Goal: Information Seeking & Learning: Find contact information

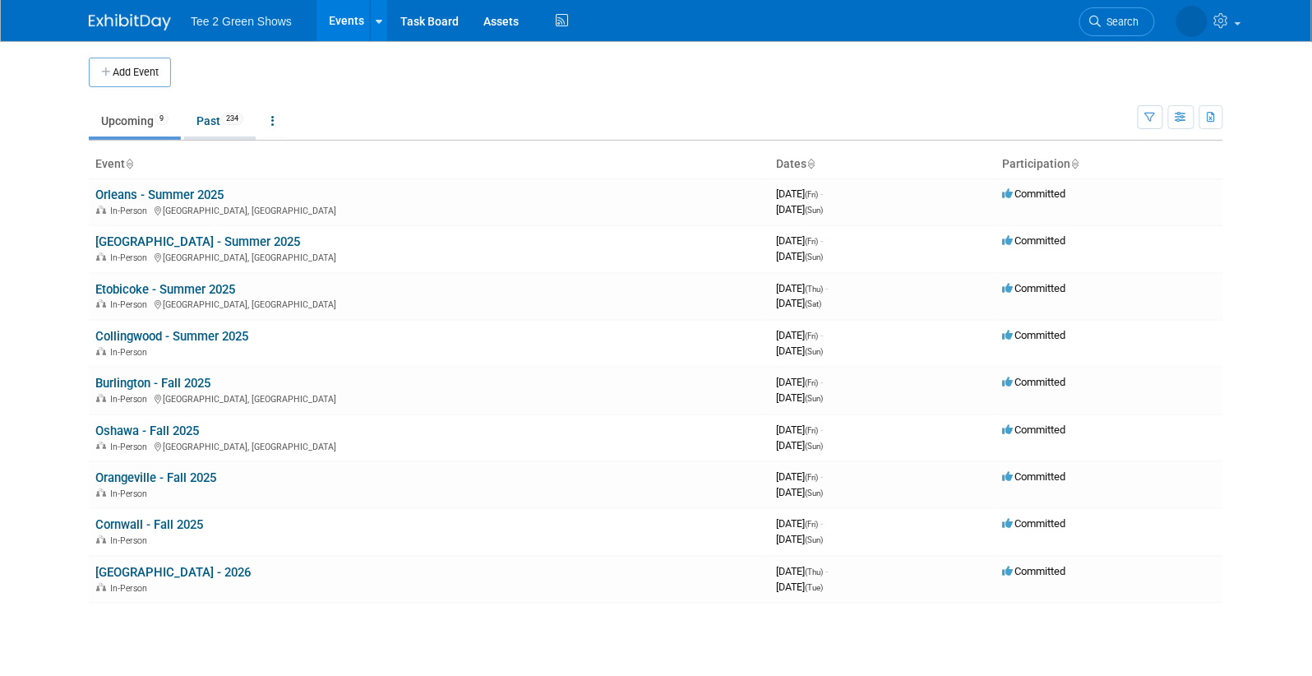
click at [238, 118] on span "234" at bounding box center [232, 119] width 22 height 12
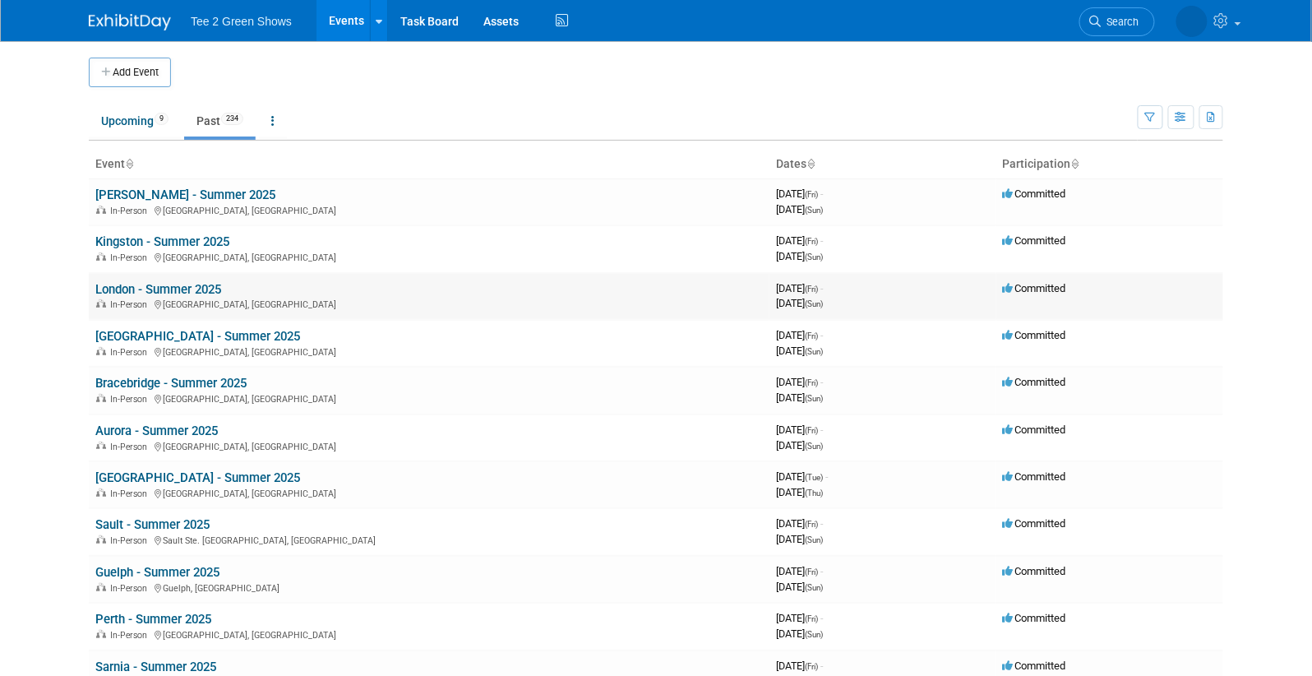
scroll to position [1872, 0]
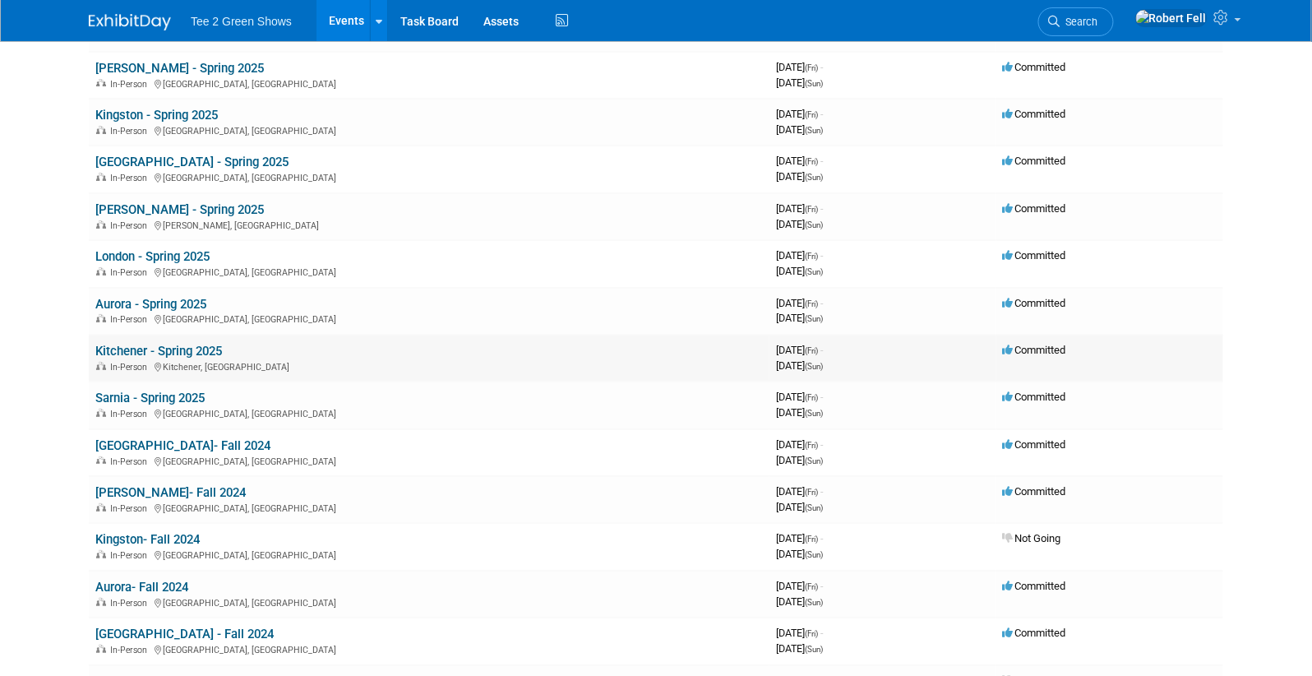
click at [172, 344] on link "Kitchener - Spring 2025" at bounding box center [158, 351] width 127 height 15
click at [212, 344] on link "Kitchener - Spring 2025" at bounding box center [158, 351] width 127 height 15
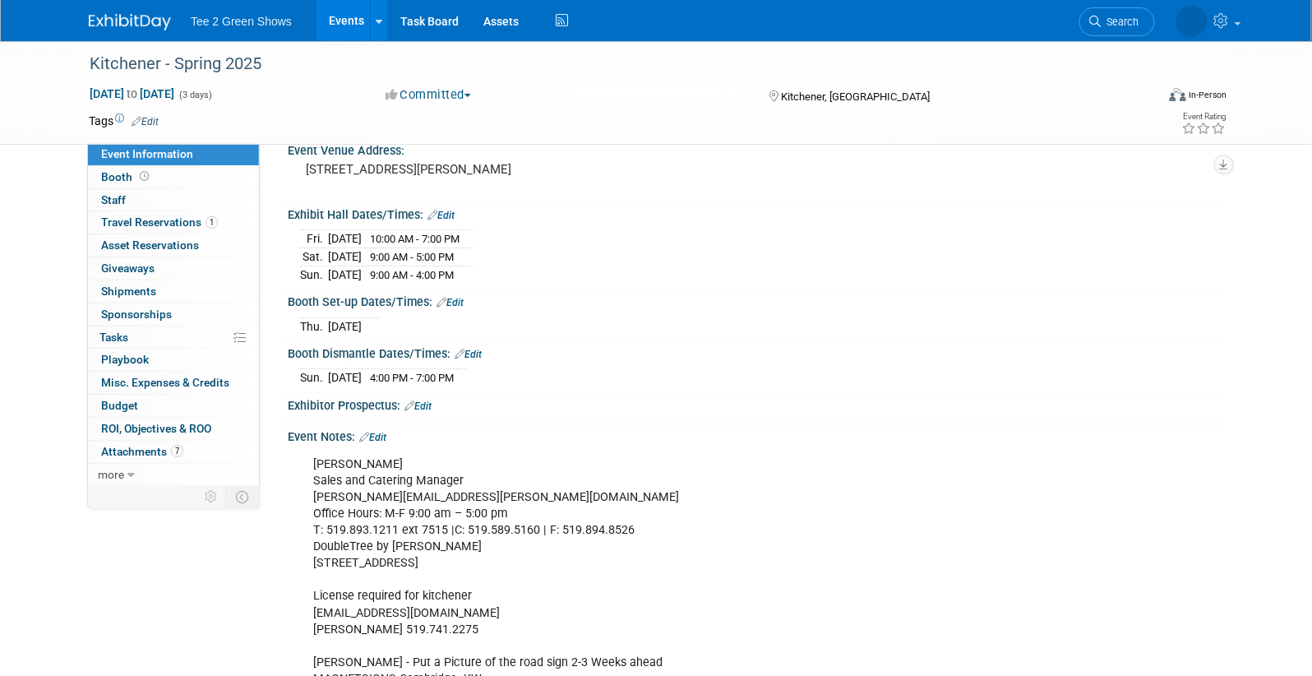
scroll to position [168, 0]
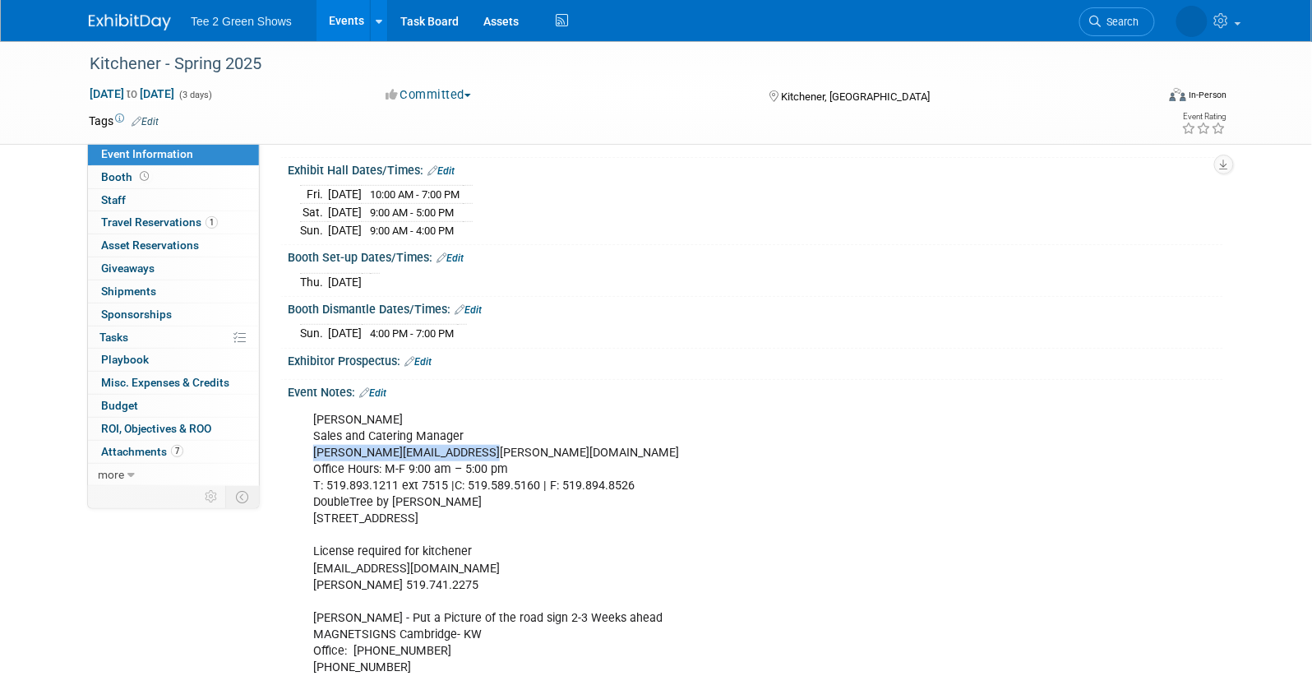
drag, startPoint x: 520, startPoint y: 446, endPoint x: 313, endPoint y: 446, distance: 206.4
click at [313, 446] on div "[PERSON_NAME] Sales and Catering Manager [PERSON_NAME][EMAIL_ADDRESS][PERSON_NA…" at bounding box center [672, 569] width 741 height 330
copy div "[PERSON_NAME][EMAIL_ADDRESS][PERSON_NAME][DOMAIN_NAME]"
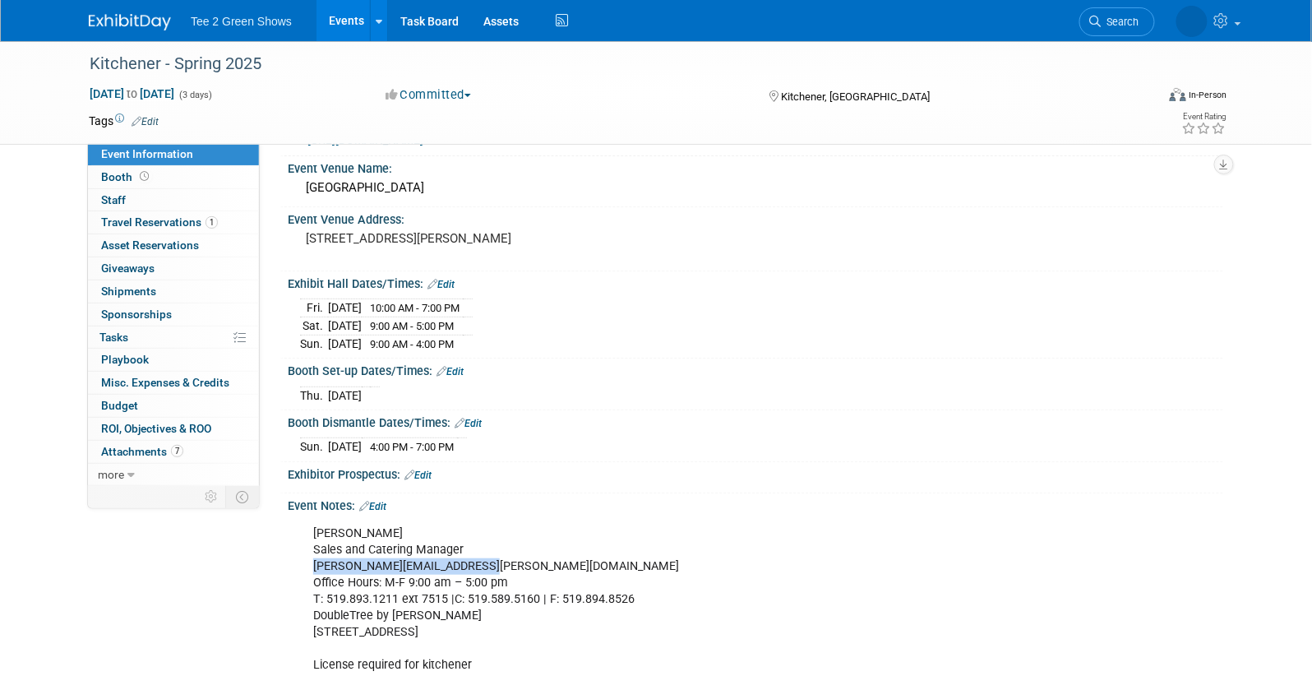
scroll to position [0, 0]
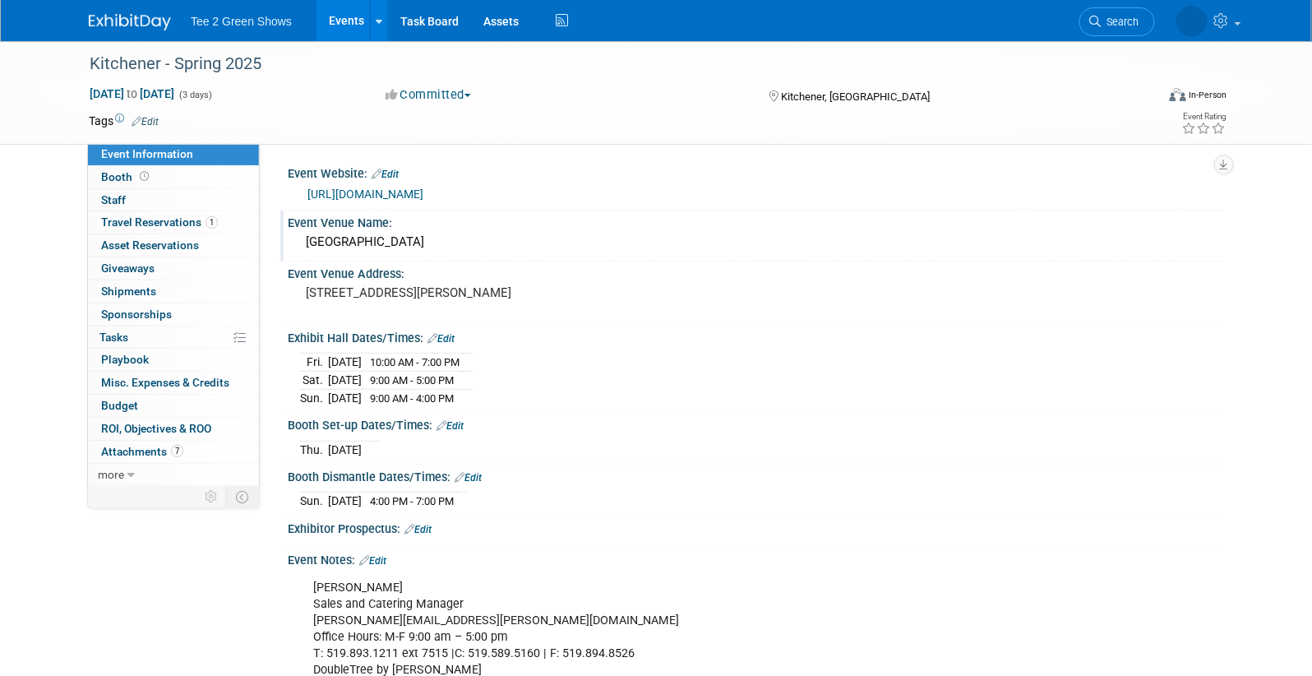
click at [438, 225] on div "Event Venue Name:" at bounding box center [756, 220] width 936 height 21
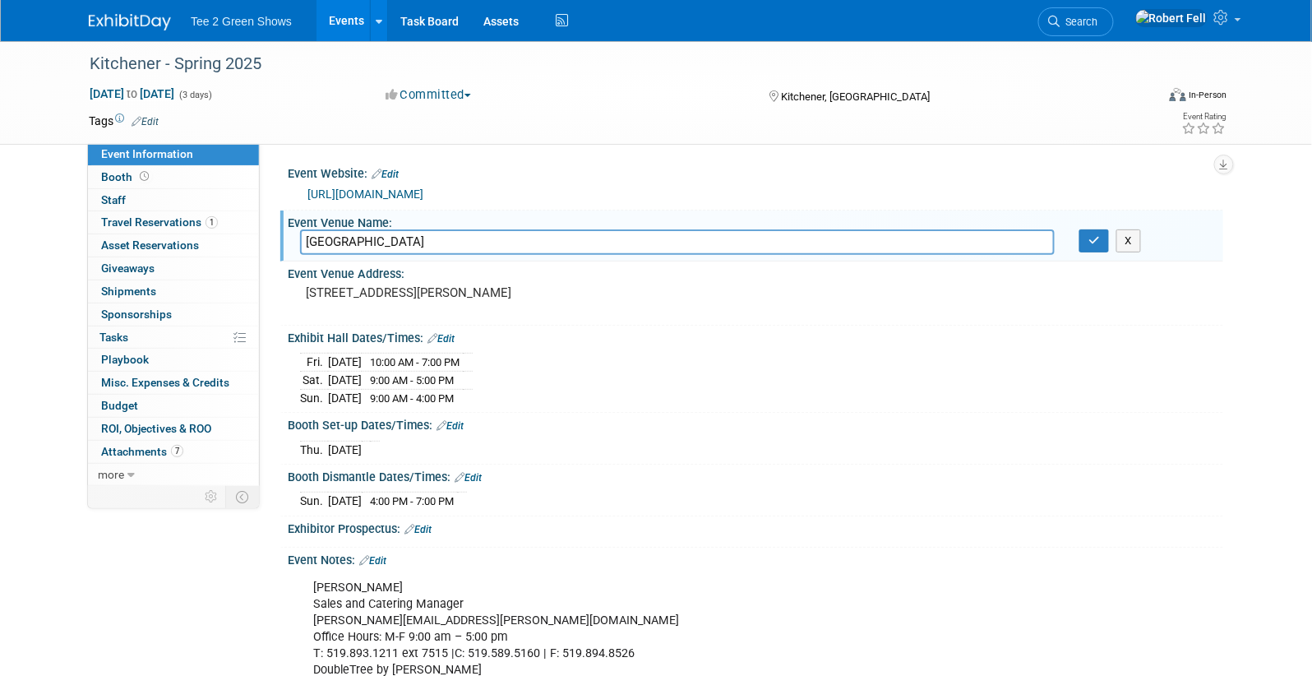
drag, startPoint x: 426, startPoint y: 233, endPoint x: 290, endPoint y: 238, distance: 135.7
click at [290, 238] on div "Double Tree Hotel" at bounding box center [677, 241] width 779 height 25
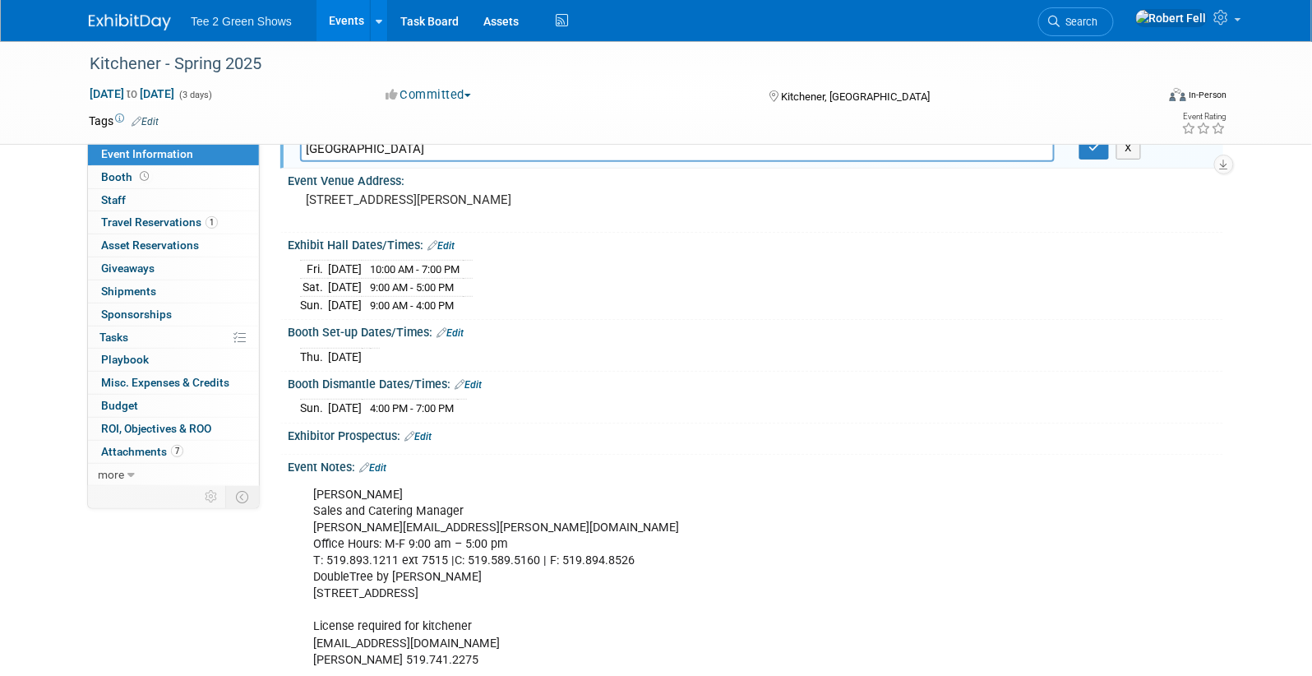
scroll to position [334, 0]
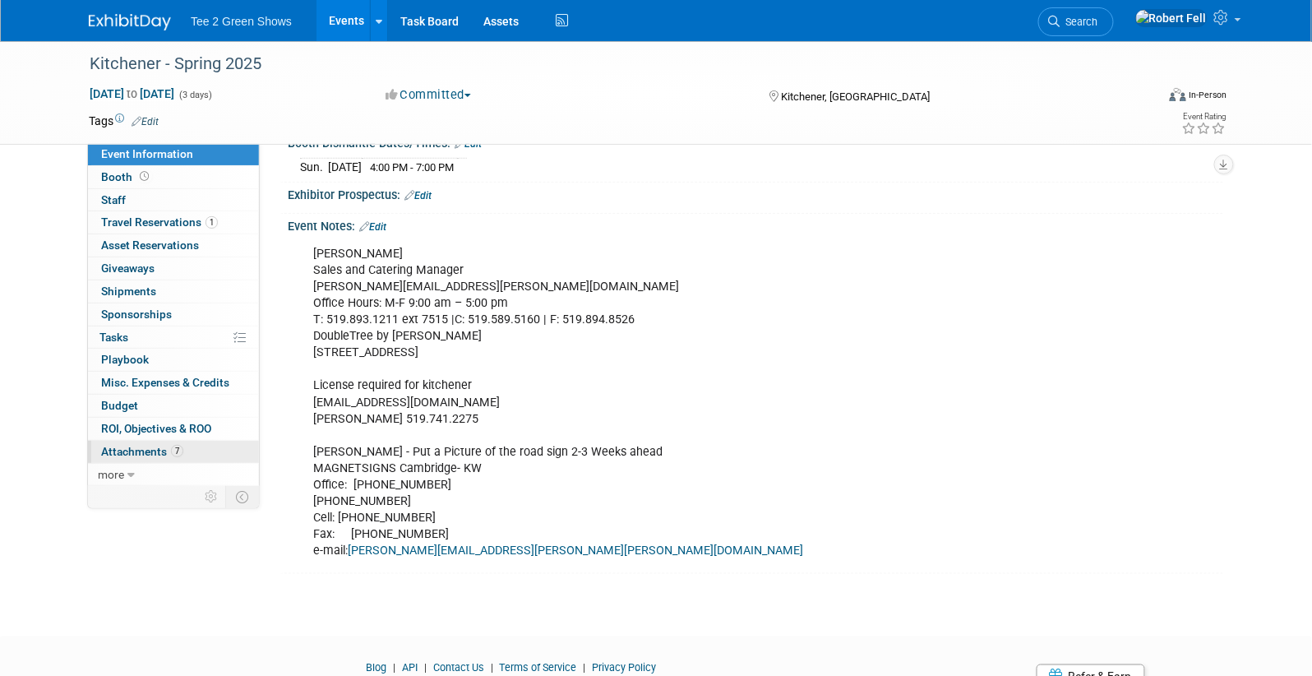
click at [152, 449] on span "Attachments 7" at bounding box center [142, 451] width 82 height 13
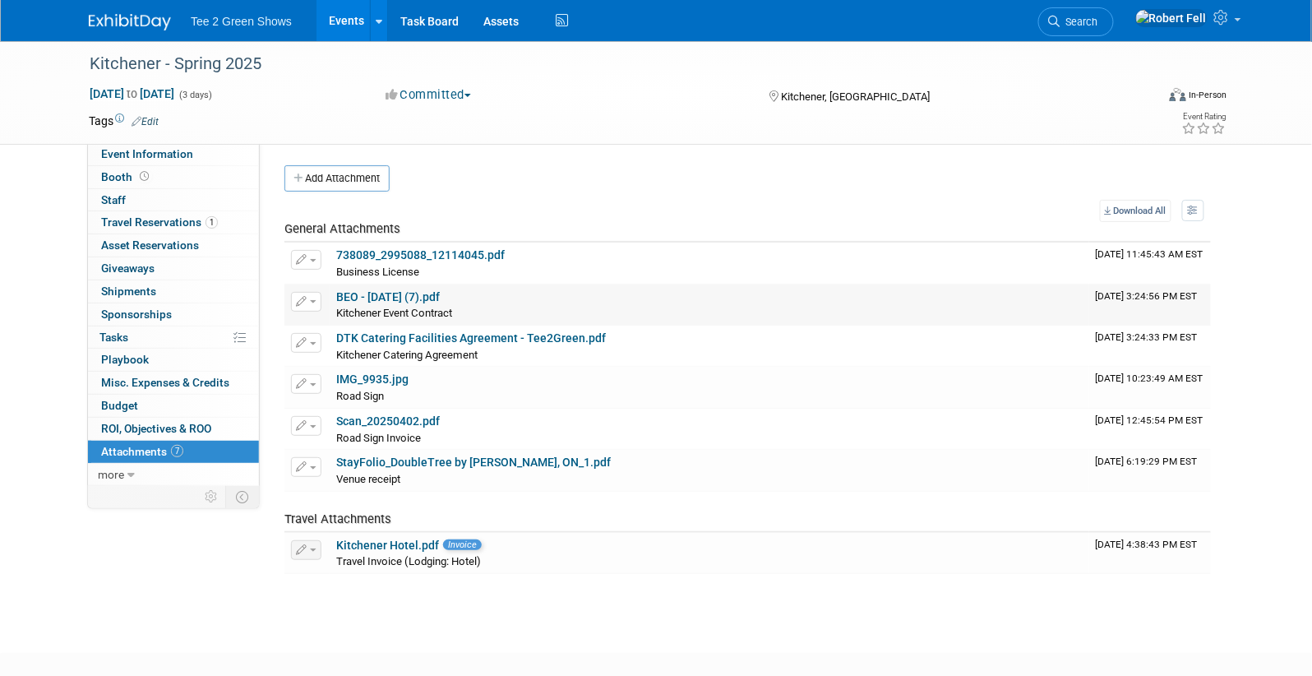
click at [416, 294] on link "BEO - 01-20-2025 (7).pdf" at bounding box center [388, 296] width 104 height 13
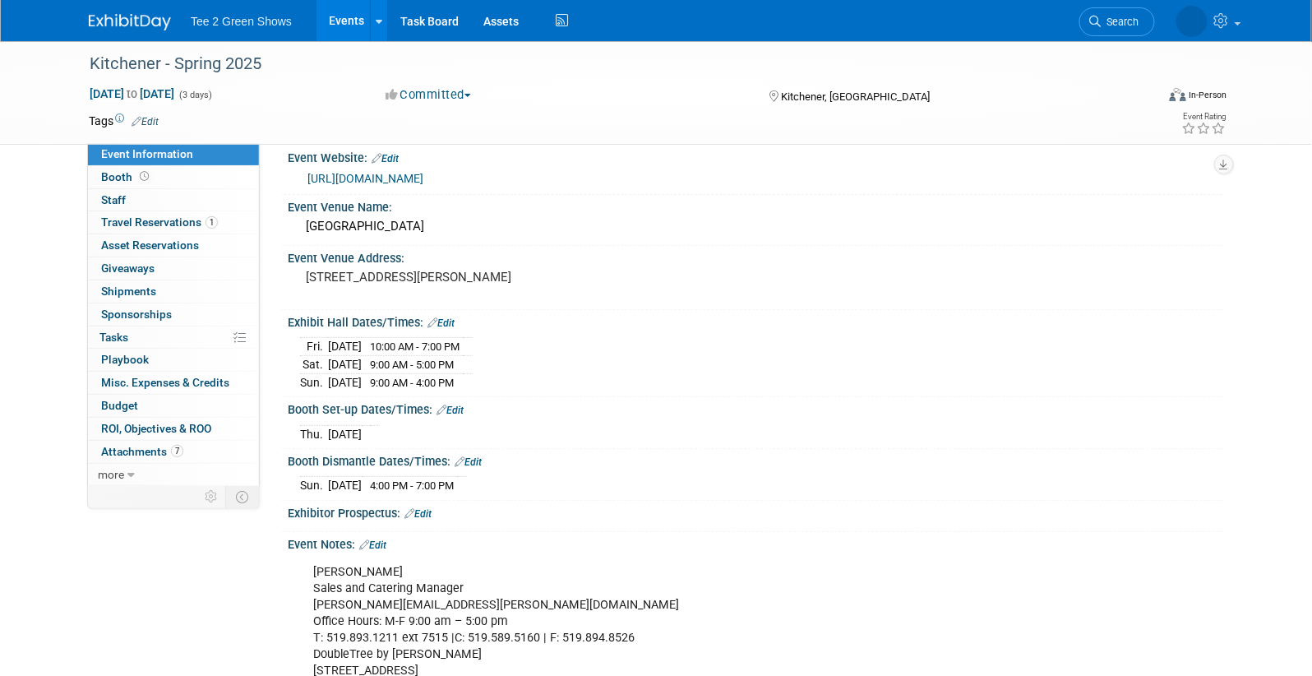
scroll to position [16, 0]
drag, startPoint x: 425, startPoint y: 595, endPoint x: 307, endPoint y: 595, distance: 118.4
copy div "[PERSON_NAME][EMAIL_ADDRESS][PERSON_NAME][DOMAIN_NAME]"
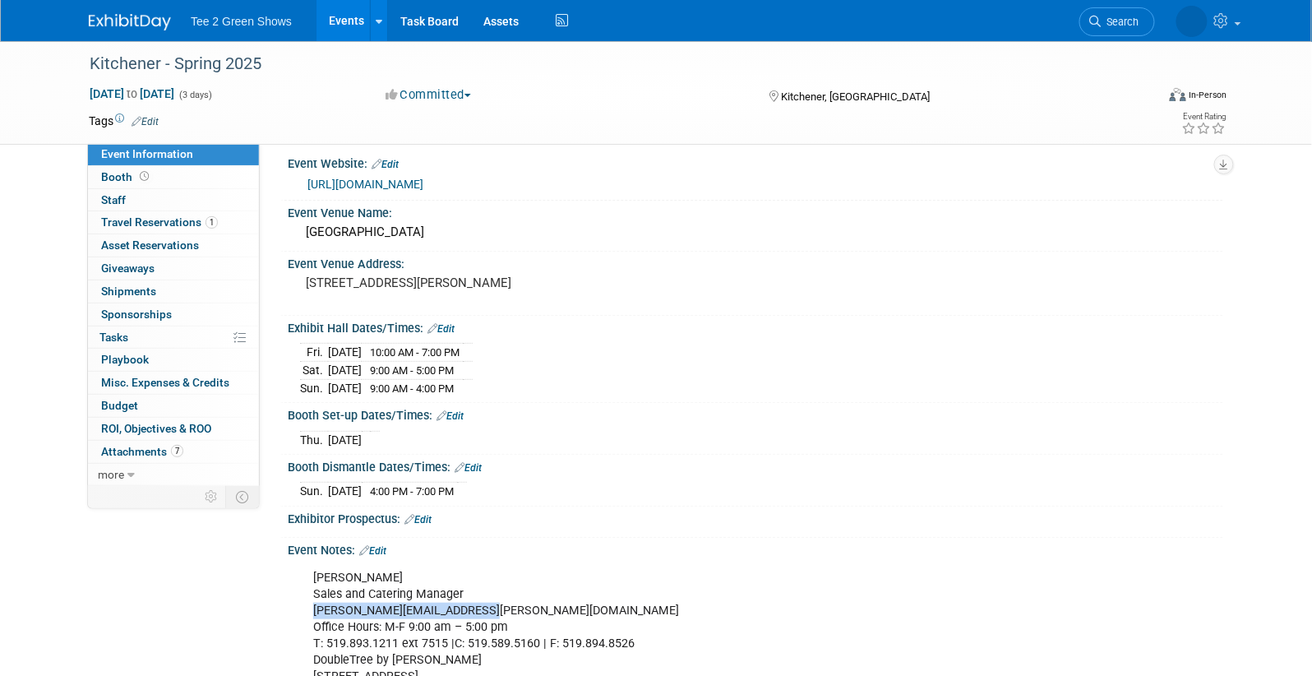
scroll to position [0, 0]
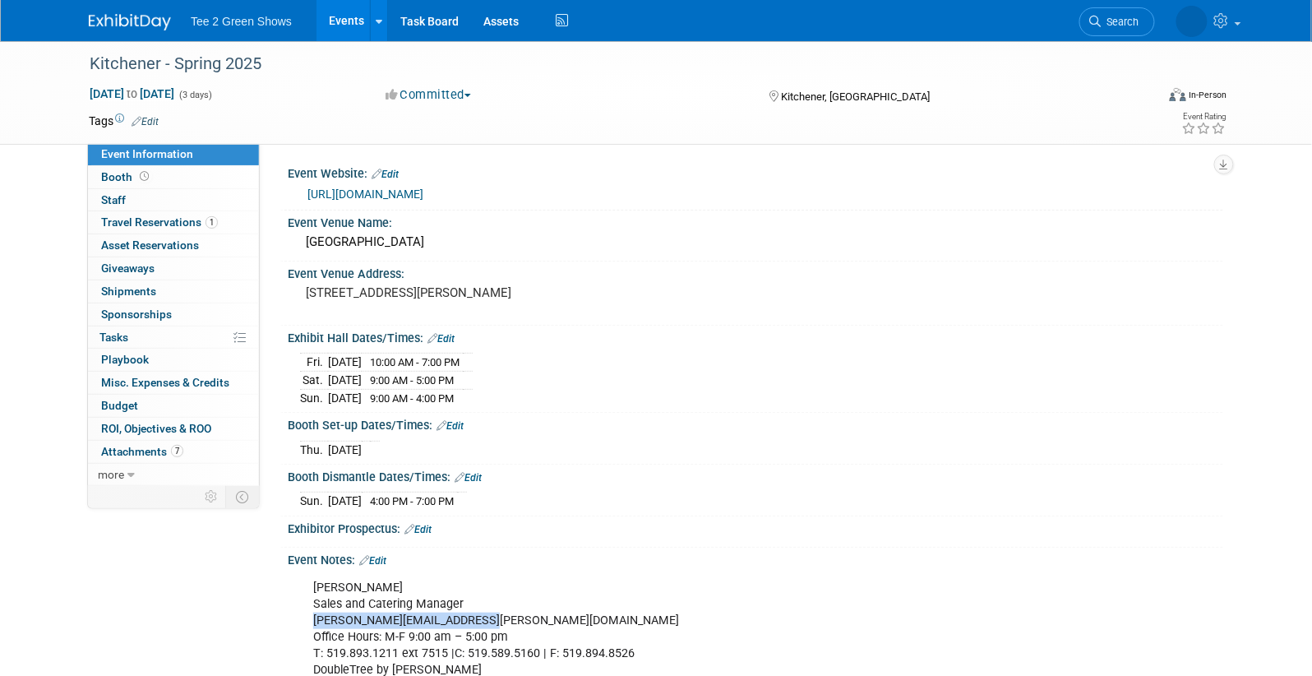
click at [259, 25] on span "Tee 2 Green Shows" at bounding box center [241, 21] width 101 height 13
click at [132, 36] on div "Tee 2 Green Shows Events Add Event Bulk Upload Events Shareable Event Boards Re…" at bounding box center [656, 20] width 1135 height 41
click at [133, 33] on div "Tee 2 Green Shows Events Add Event Bulk Upload Events Shareable Event Boards Re…" at bounding box center [656, 20] width 1135 height 41
click at [146, 5] on div at bounding box center [140, 15] width 102 height 30
click at [122, 23] on img at bounding box center [130, 22] width 82 height 16
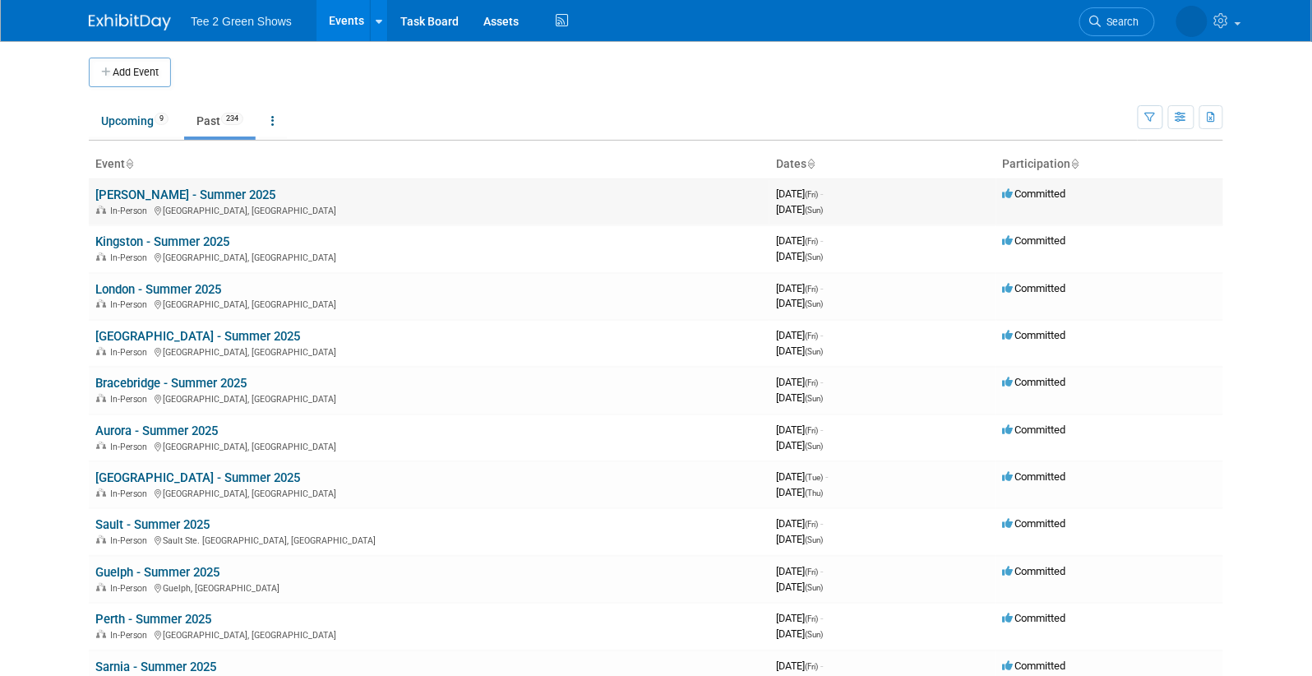
scroll to position [747, 0]
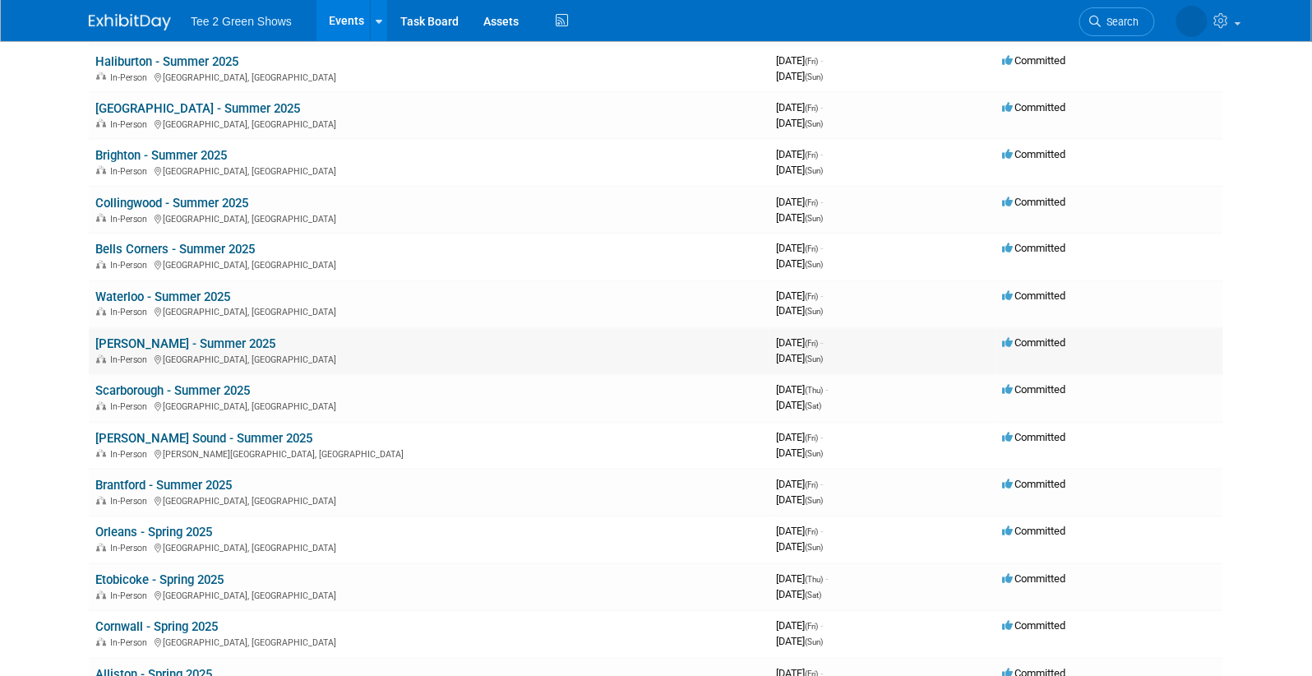
click at [208, 338] on link "[PERSON_NAME] - Summer 2025" at bounding box center [185, 344] width 180 height 15
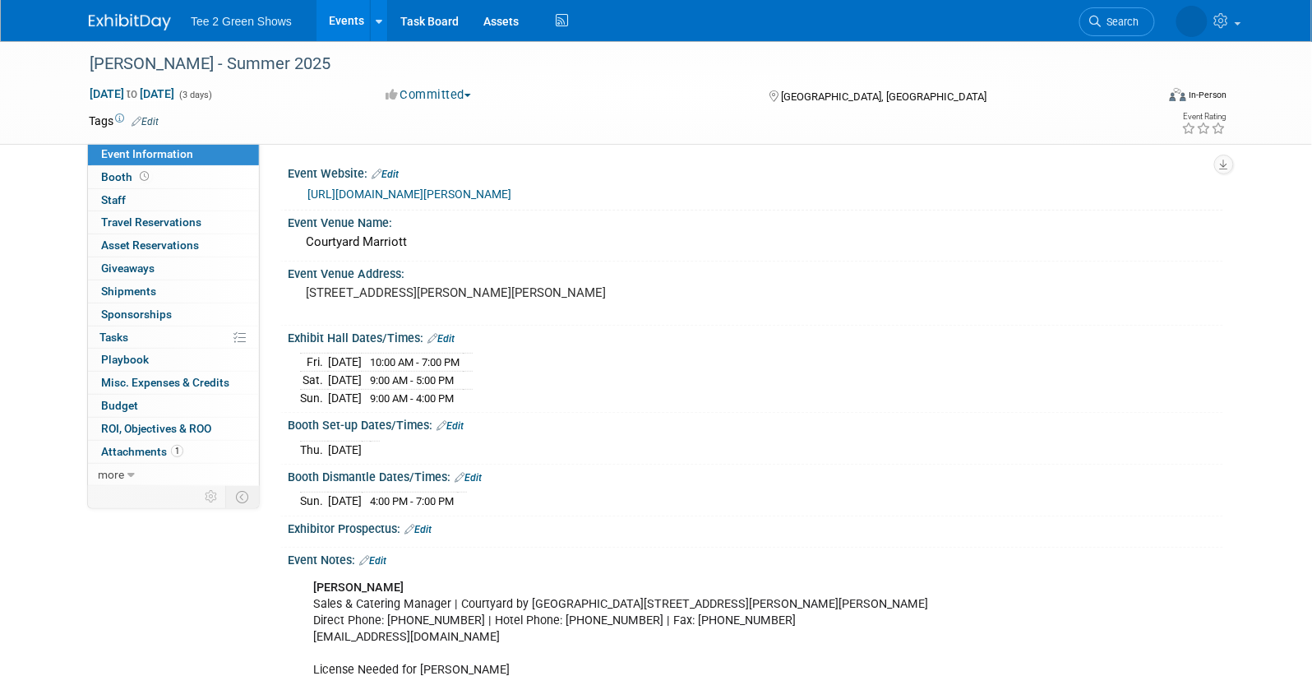
scroll to position [168, 0]
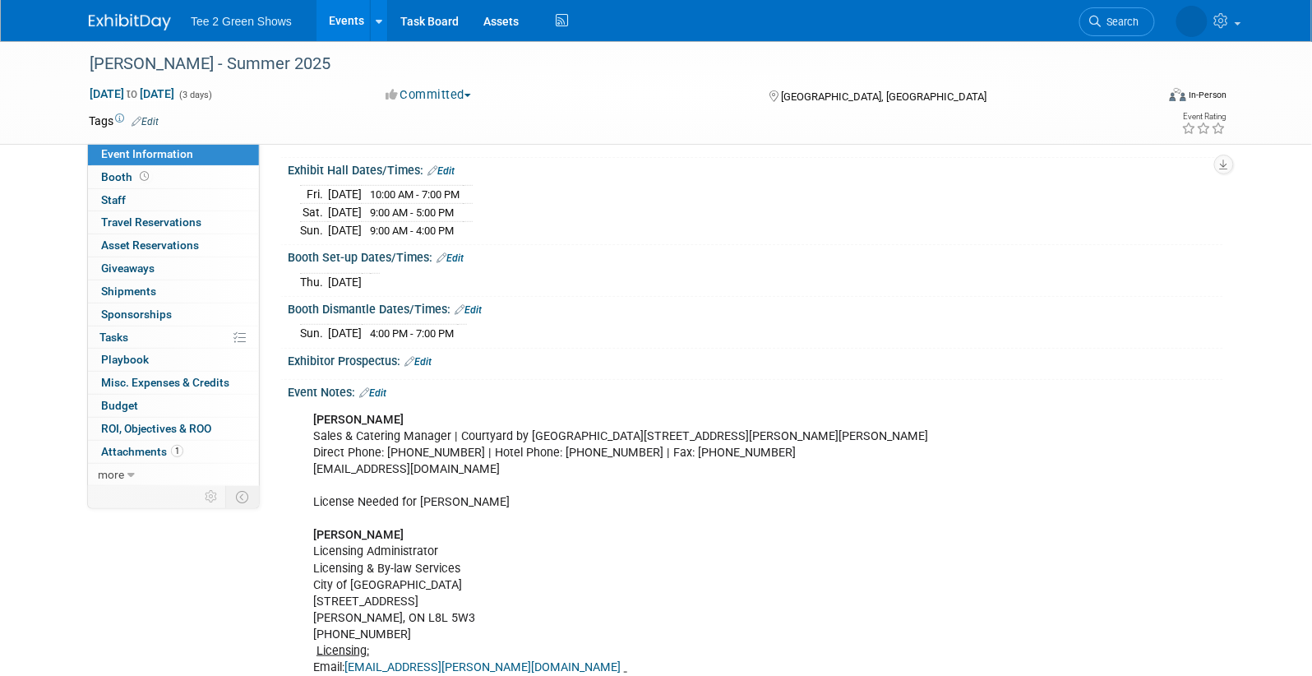
drag, startPoint x: 511, startPoint y: 461, endPoint x: 311, endPoint y: 461, distance: 200.6
click at [311, 461] on div "[PERSON_NAME] Sales & Catering Manager | [GEOGRAPHIC_DATA][STREET_ADDRESS][PERS…" at bounding box center [672, 585] width 741 height 363
copy div "[EMAIL_ADDRESS][DOMAIN_NAME]"
